Goal: Task Accomplishment & Management: Use online tool/utility

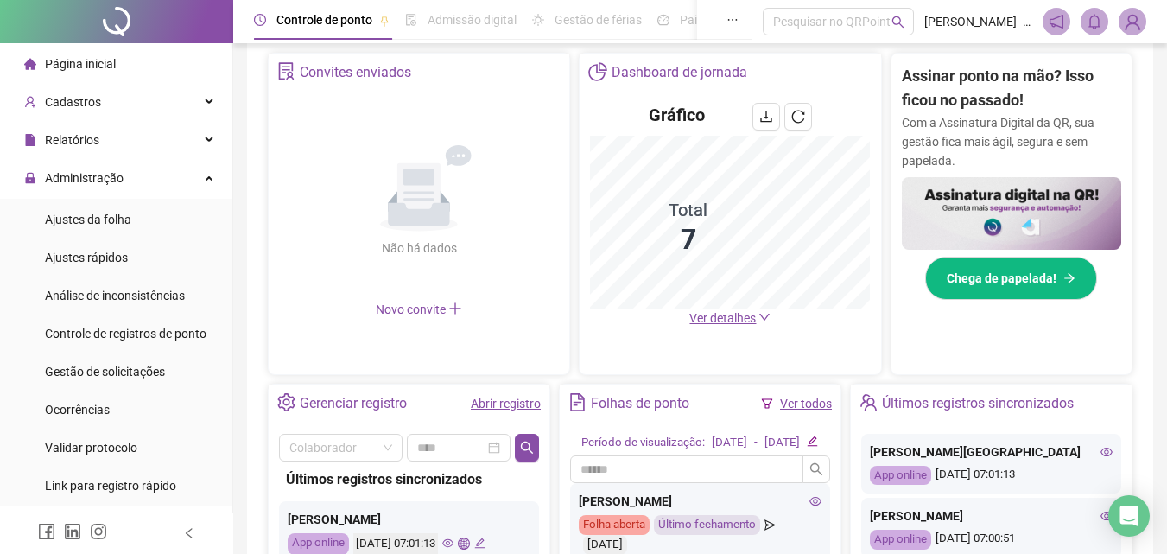
scroll to position [329, 0]
click at [160, 64] on li "Página inicial" at bounding box center [115, 64] width 225 height 35
click at [132, 364] on span "Gestão de solicitações" at bounding box center [105, 371] width 120 height 14
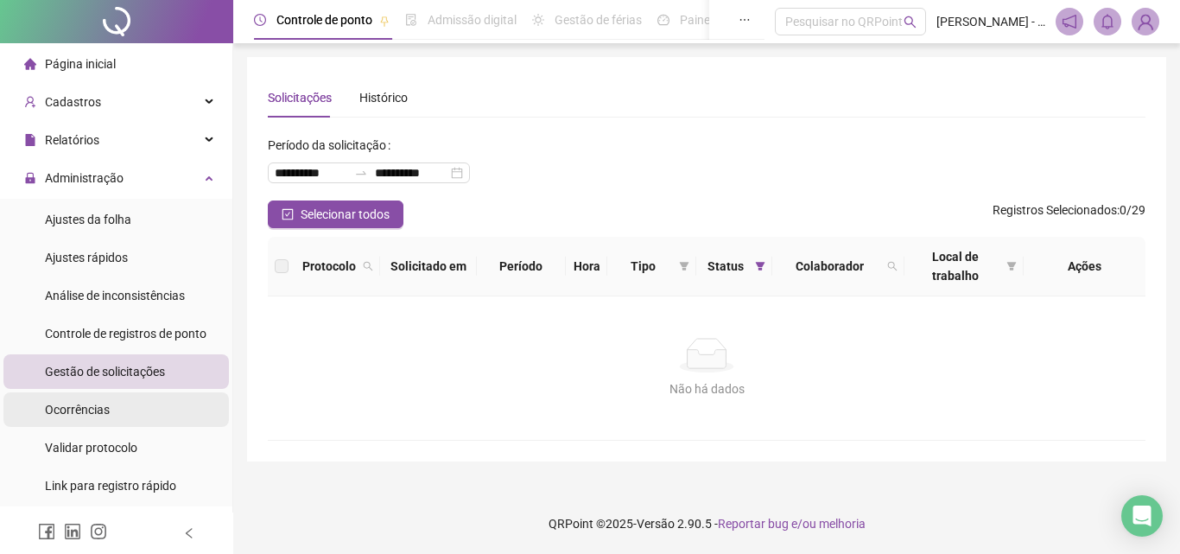
click at [123, 414] on li "Ocorrências" at bounding box center [115, 409] width 225 height 35
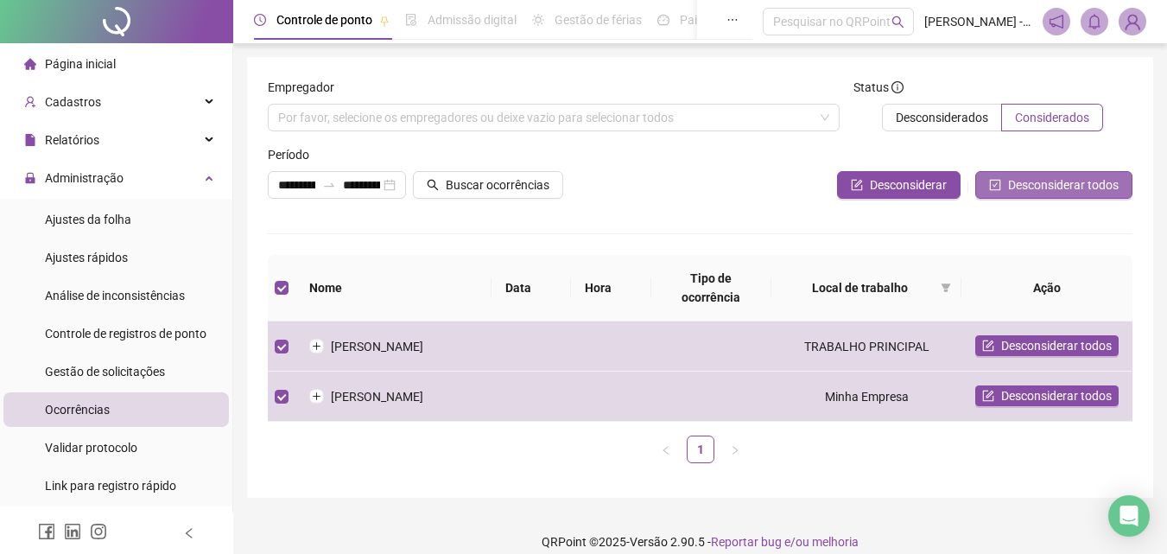
click at [1026, 195] on button "Desconsiderar todos" at bounding box center [1053, 185] width 157 height 28
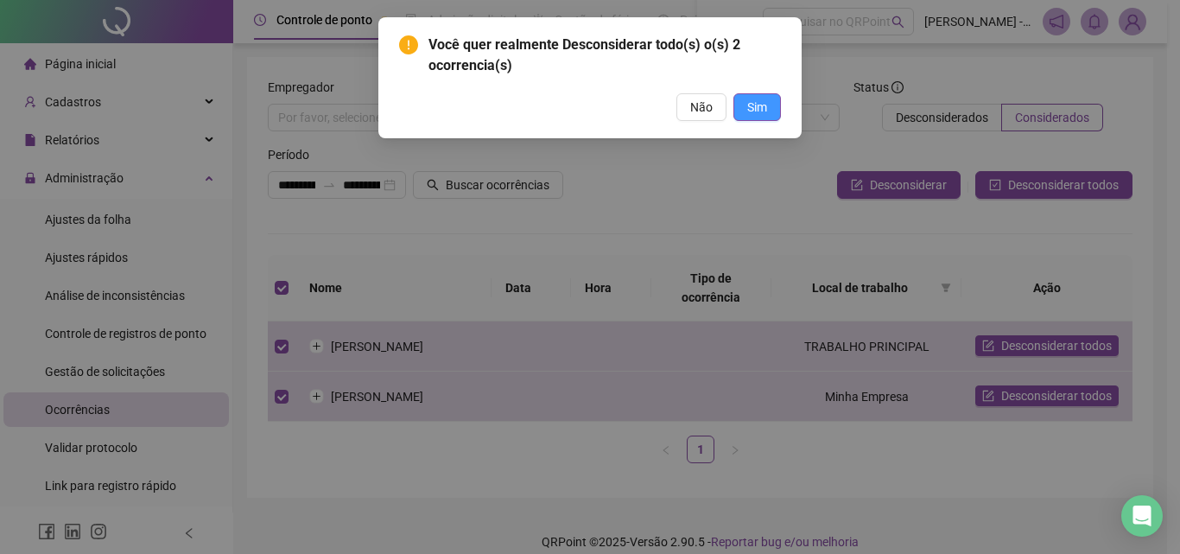
click at [764, 111] on span "Sim" at bounding box center [757, 107] width 20 height 19
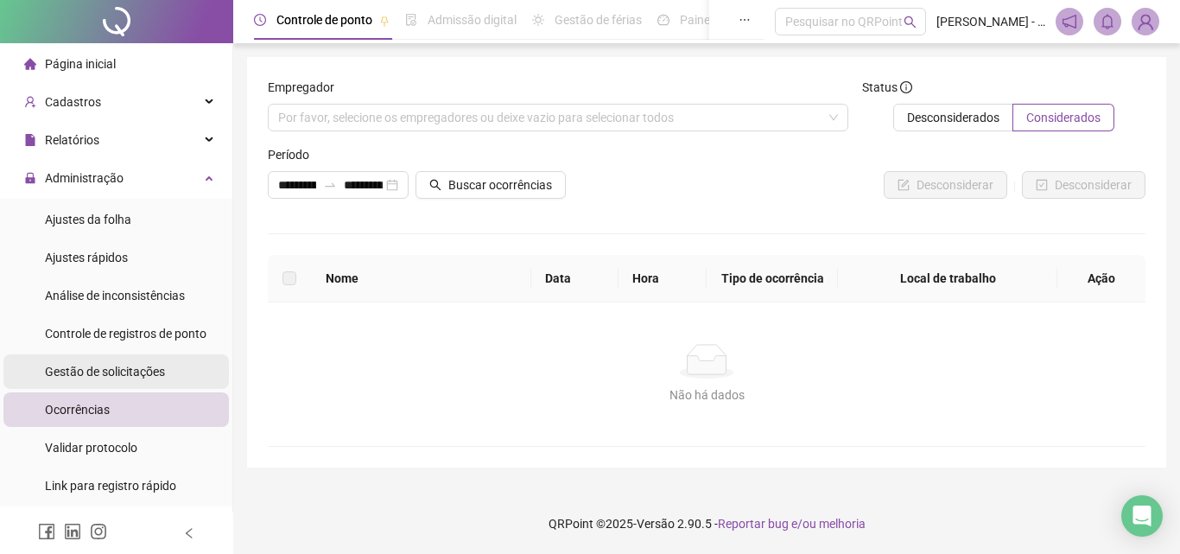
click at [207, 354] on li "Gestão de solicitações" at bounding box center [115, 371] width 225 height 35
click at [180, 364] on li "Gestão de solicitações" at bounding box center [115, 371] width 225 height 35
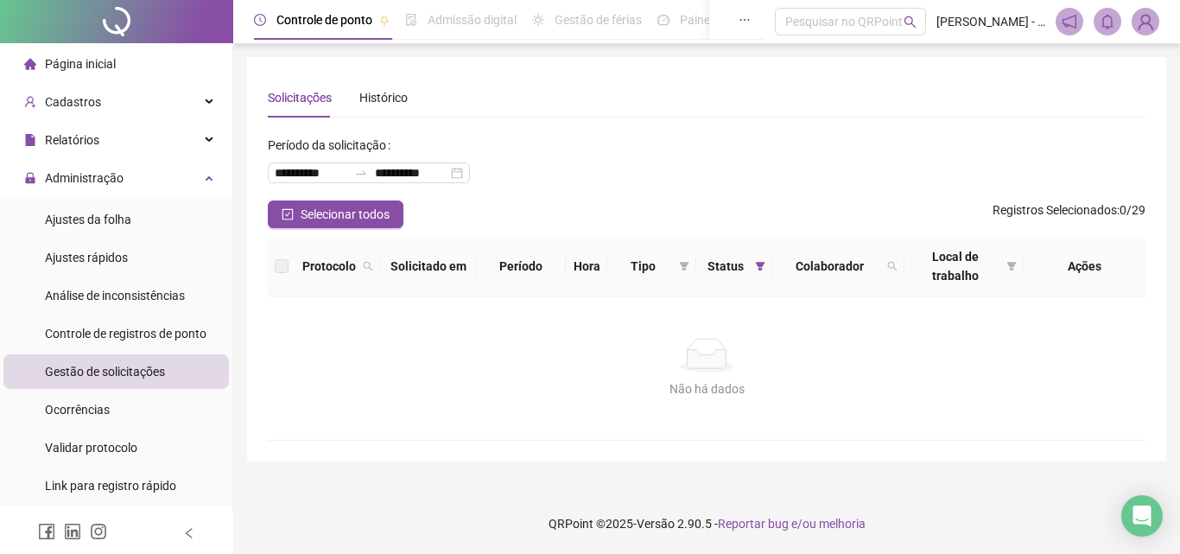
click at [98, 68] on span "Página inicial" at bounding box center [80, 64] width 71 height 14
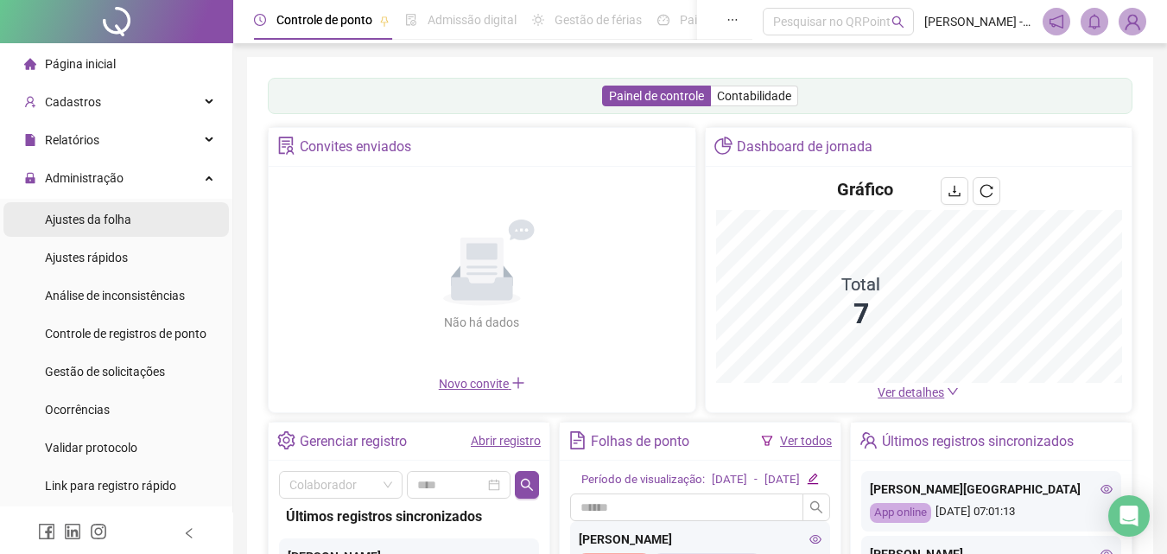
click at [82, 209] on div "Ajustes da folha" at bounding box center [88, 219] width 86 height 35
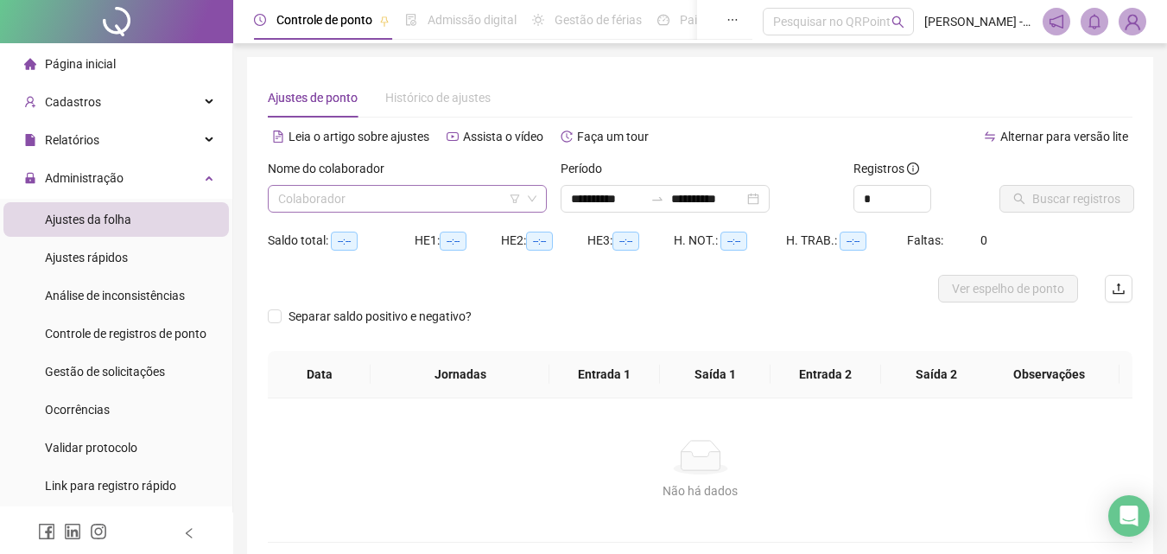
type input "**********"
click at [504, 202] on input "search" at bounding box center [399, 199] width 243 height 26
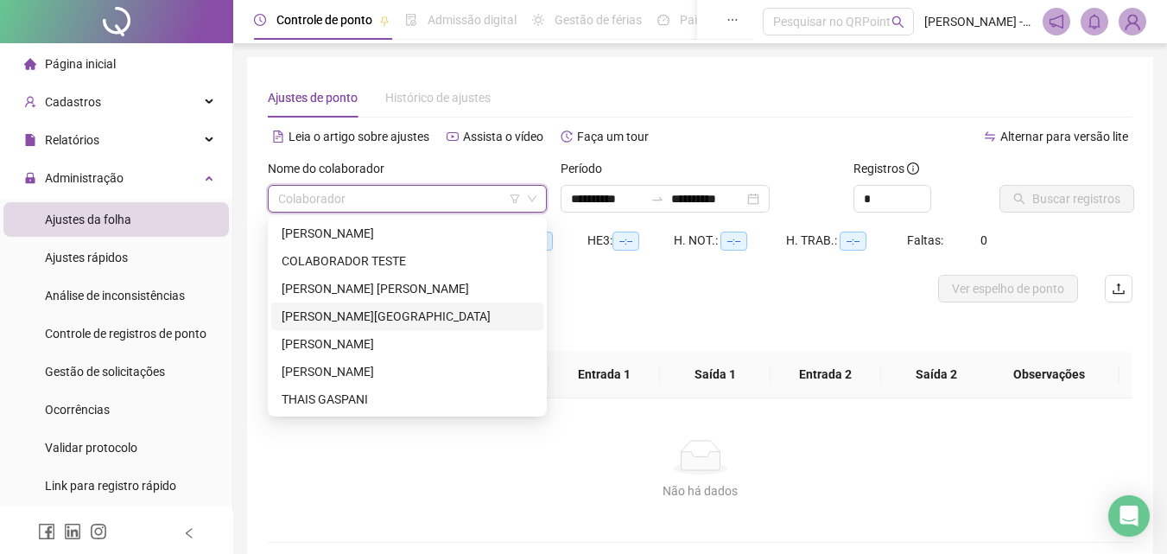
click at [451, 316] on div "[PERSON_NAME][GEOGRAPHIC_DATA]" at bounding box center [407, 316] width 251 height 19
click at [1052, 200] on span "Buscar registros" at bounding box center [1076, 198] width 88 height 19
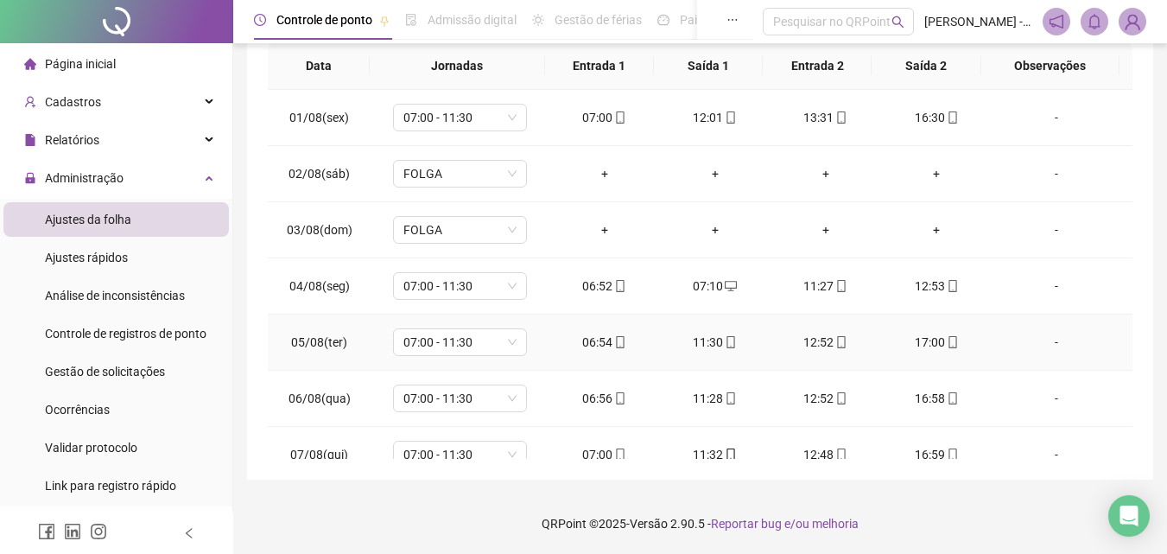
scroll to position [585, 0]
